Goal: Information Seeking & Learning: Learn about a topic

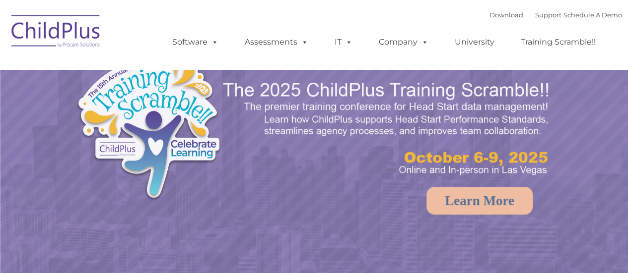
select select "MEDIUM"
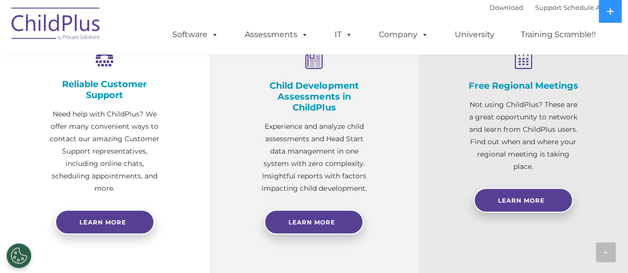
scroll to position [386, 0]
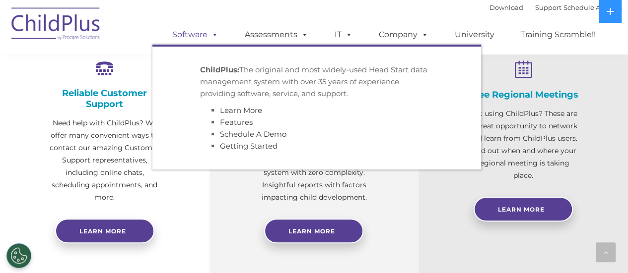
click at [207, 32] on link "Software" at bounding box center [195, 35] width 66 height 20
click at [211, 31] on span at bounding box center [212, 34] width 11 height 9
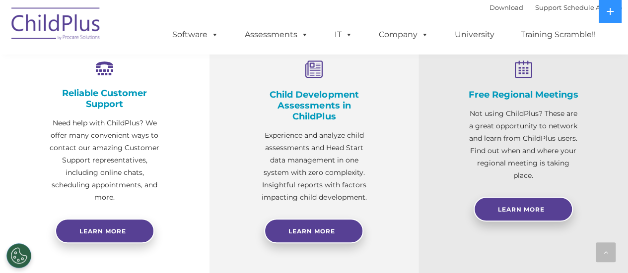
click at [265, 24] on ul "Software ChildPlus: The original and most widely-used Head Start data managemen…" at bounding box center [386, 35] width 469 height 40
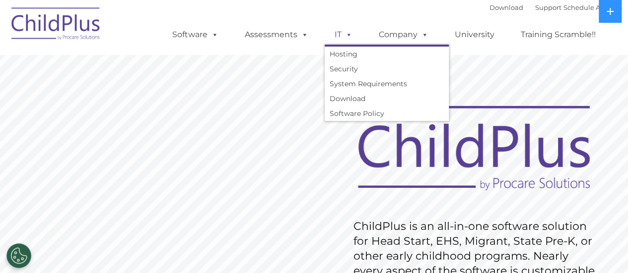
click at [338, 35] on link "IT" at bounding box center [344, 35] width 38 height 20
click at [338, 36] on link "IT" at bounding box center [344, 35] width 38 height 20
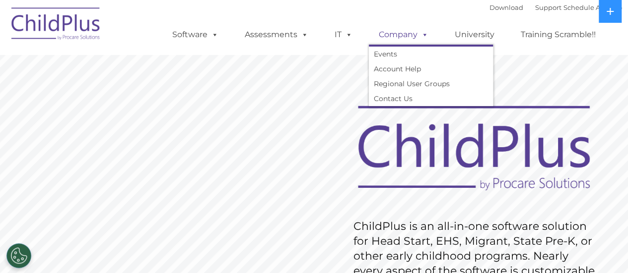
click at [392, 32] on link "Company" at bounding box center [403, 35] width 69 height 20
click at [474, 29] on link "University" at bounding box center [475, 35] width 60 height 20
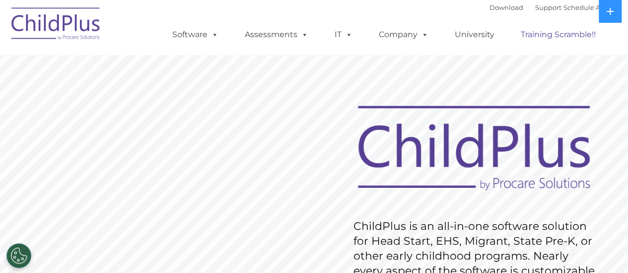
click at [555, 37] on link "Training Scramble!!" at bounding box center [558, 35] width 95 height 20
